Goal: Check status: Check status

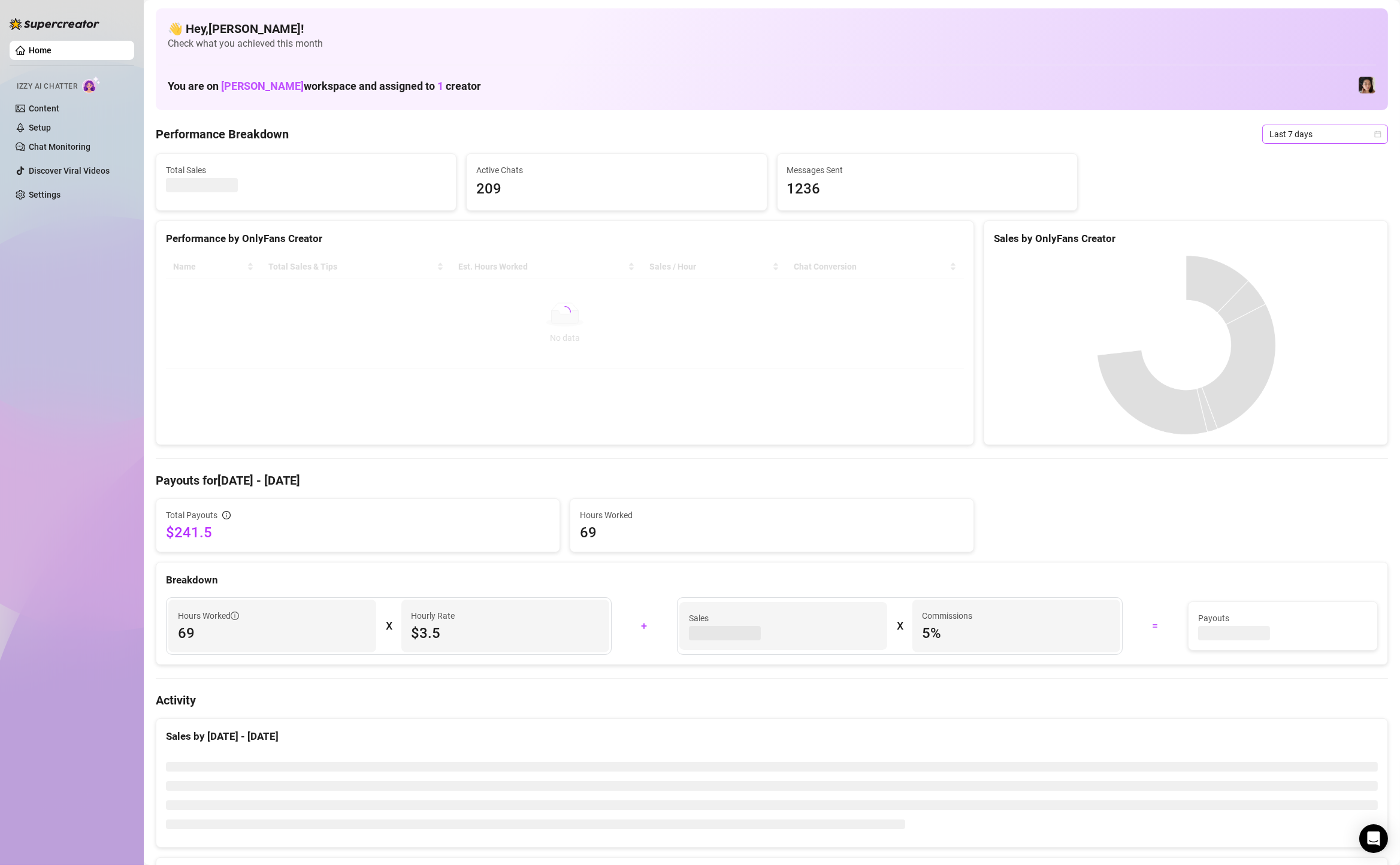
click at [1289, 132] on span "Last 7 days" at bounding box center [1325, 134] width 111 height 18
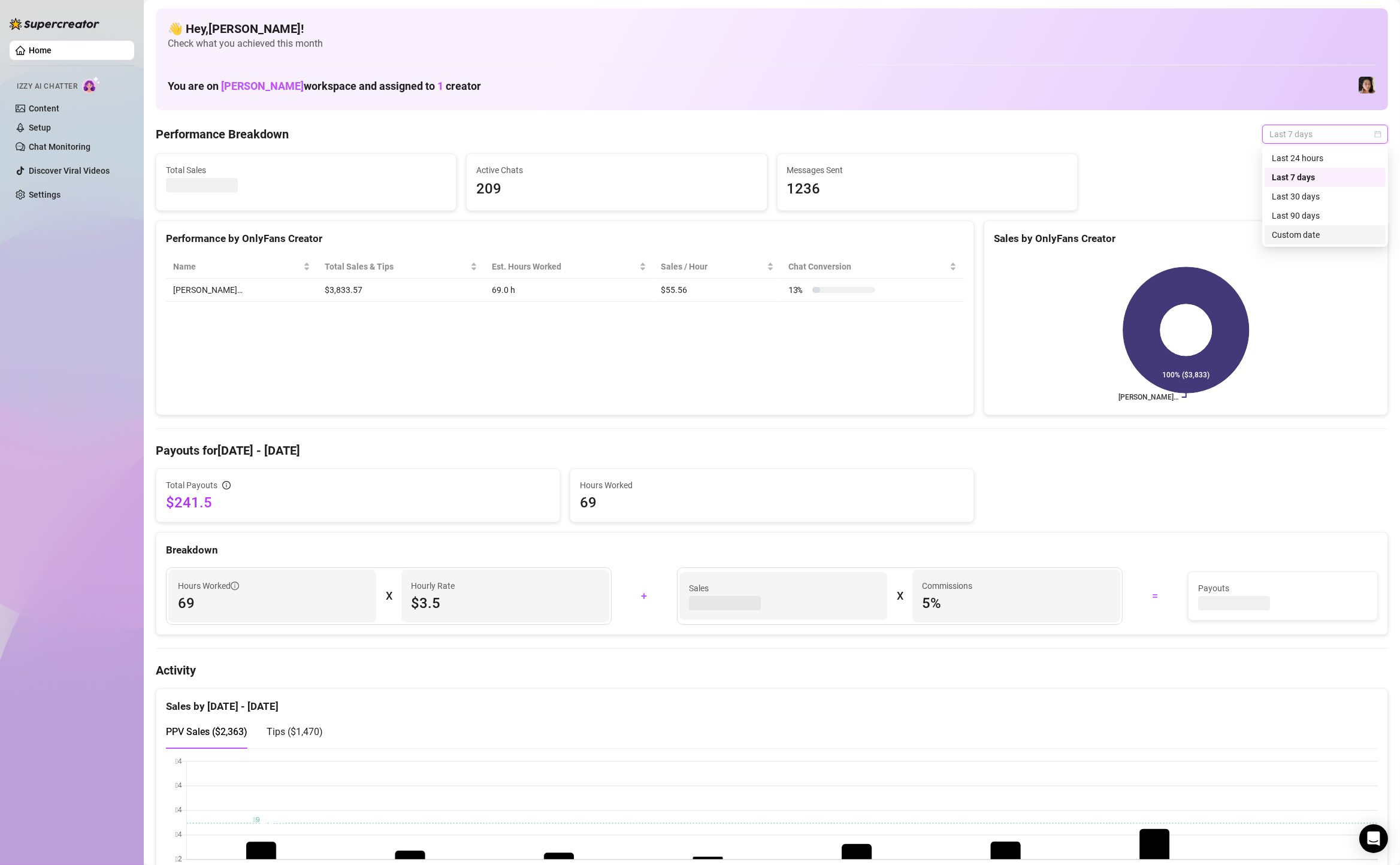
click at [1298, 239] on div "Custom date" at bounding box center [1325, 235] width 106 height 13
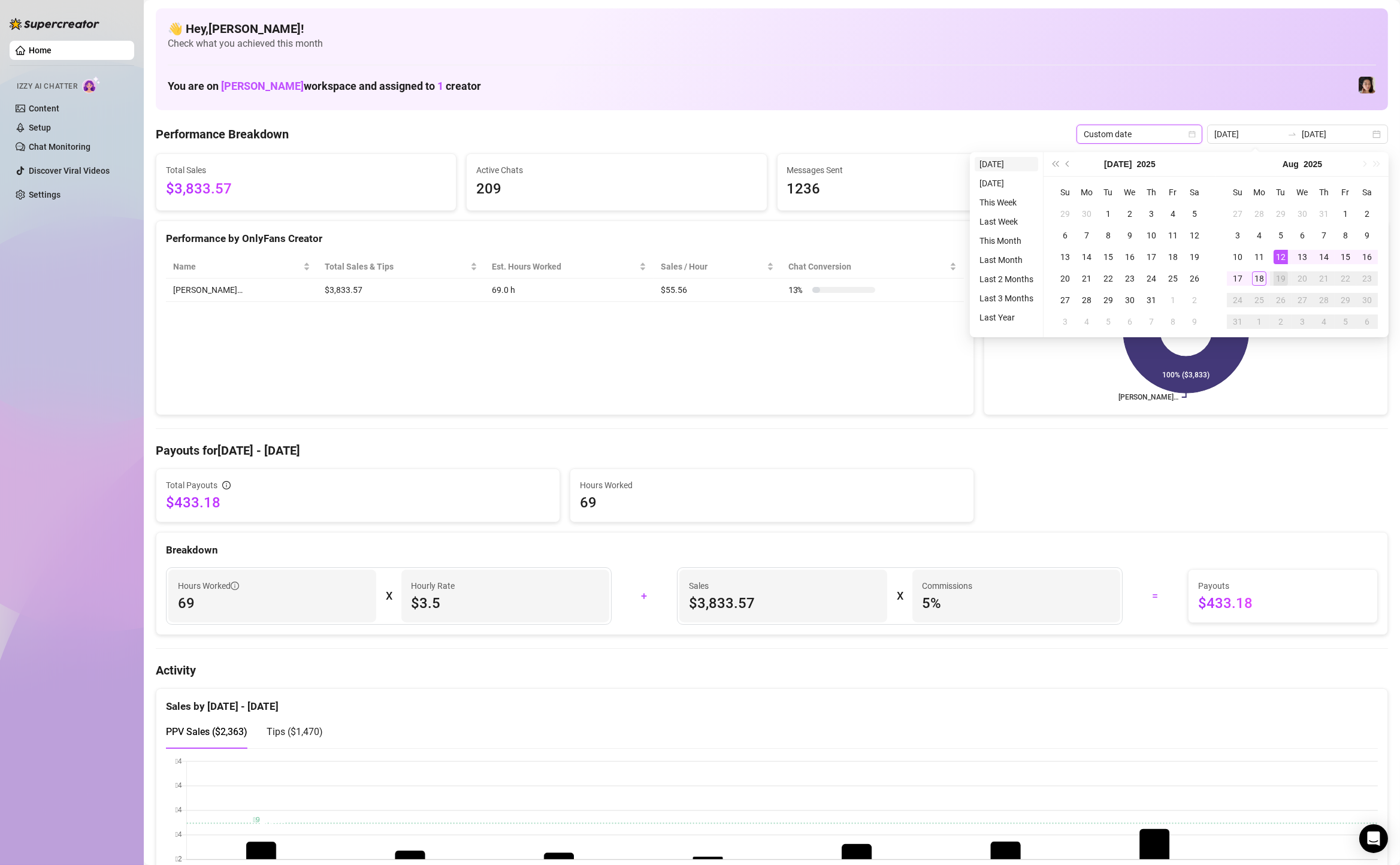
type input "[DATE]"
click at [978, 159] on li "[DATE]" at bounding box center [1006, 163] width 63 height 14
type input "[DATE]"
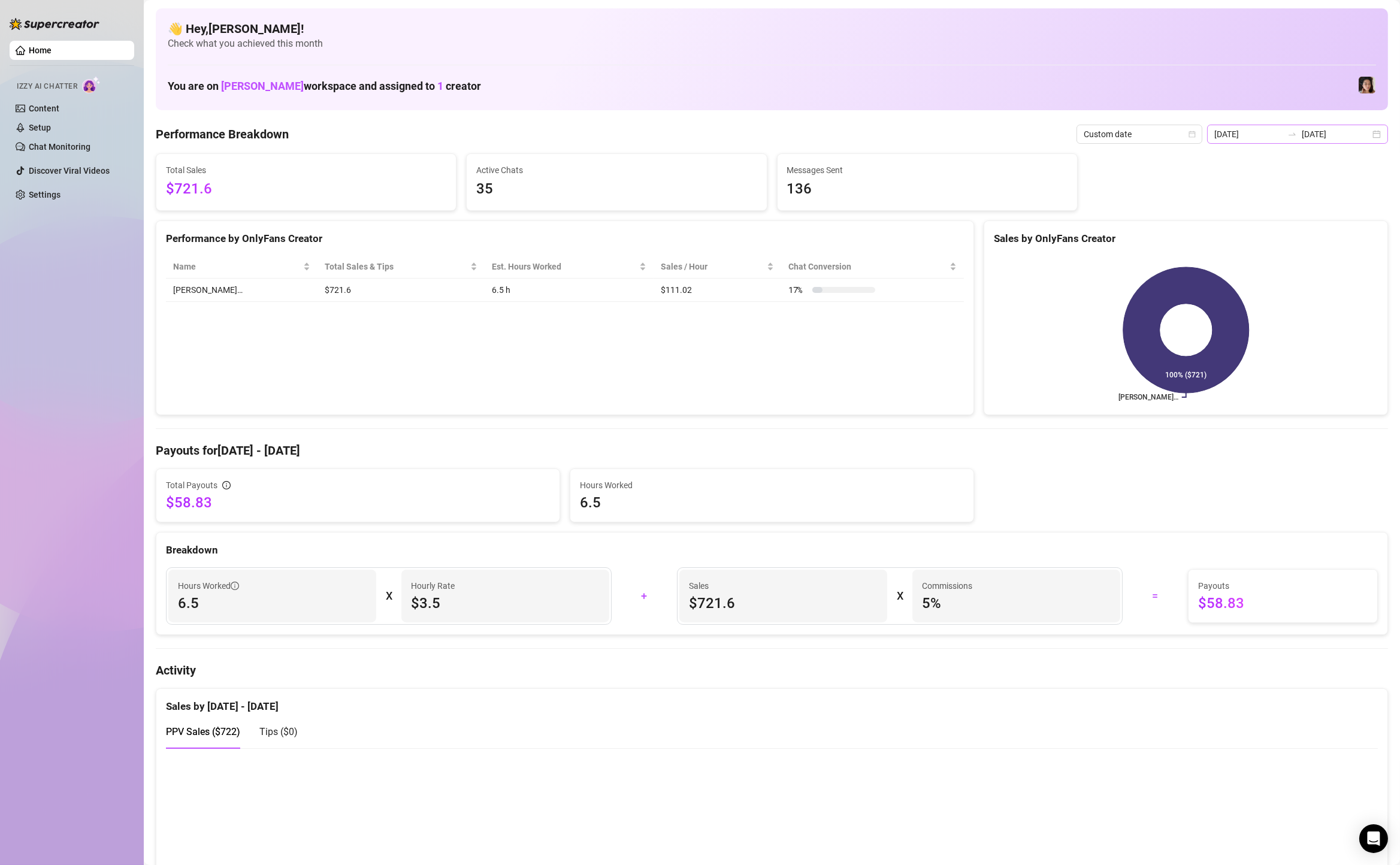
click at [1384, 138] on div "[DATE] [DATE]" at bounding box center [1298, 133] width 181 height 19
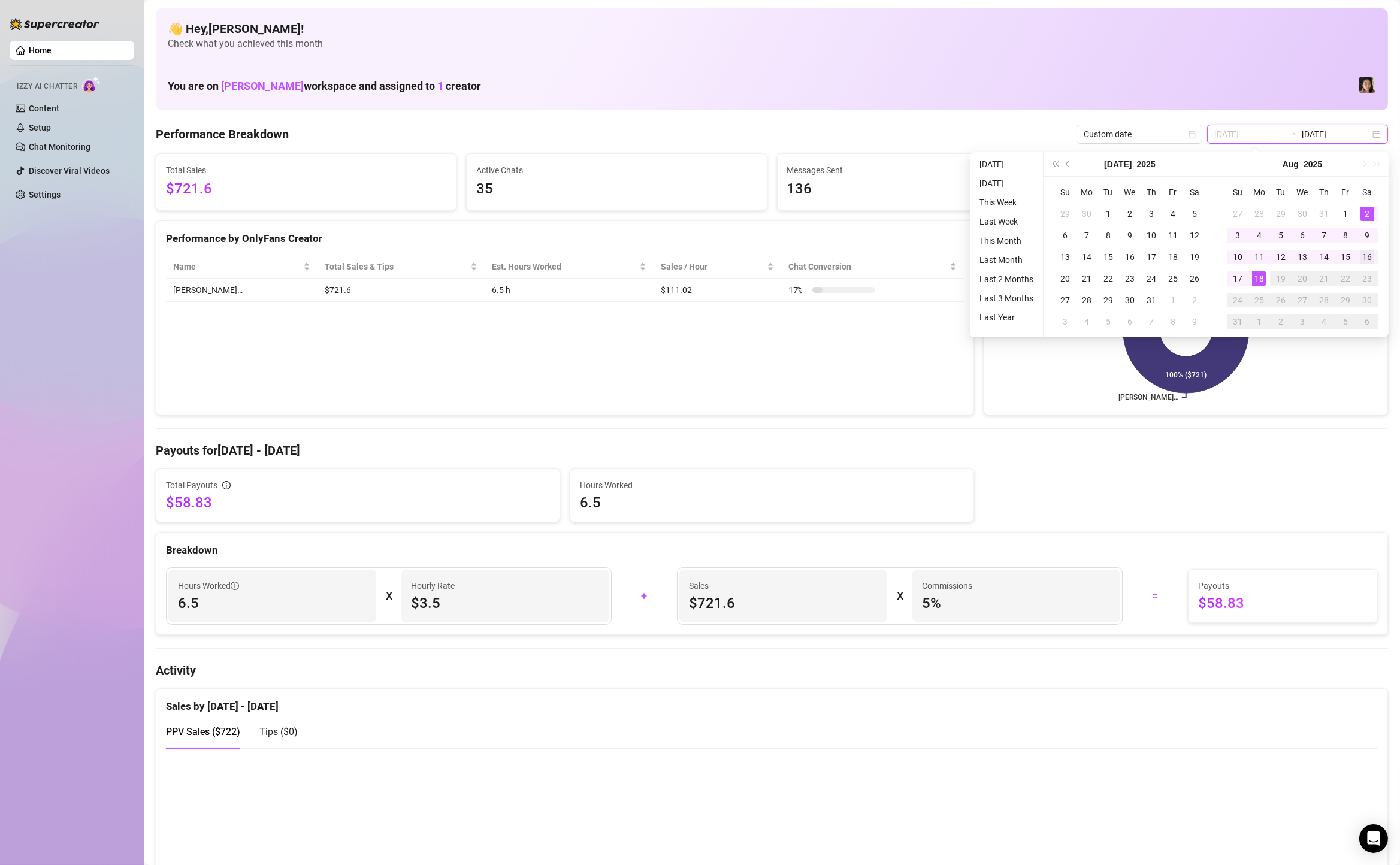
type input "[DATE]"
click at [1364, 264] on td "16" at bounding box center [1367, 257] width 21 height 21
type input "[DATE]"
click at [1262, 274] on div "18" at bounding box center [1259, 278] width 14 height 14
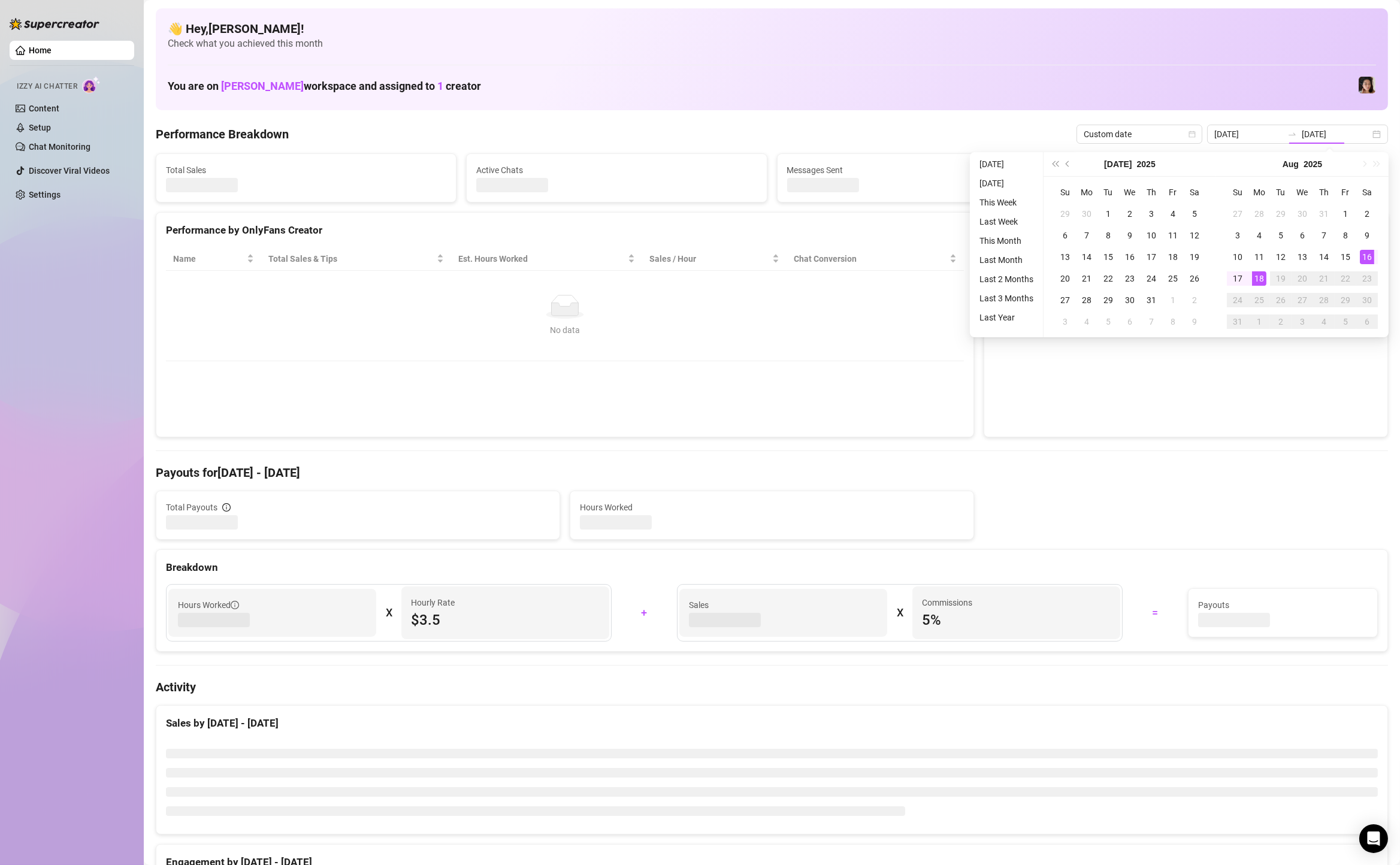
type input "[DATE]"
